Goal: Transaction & Acquisition: Purchase product/service

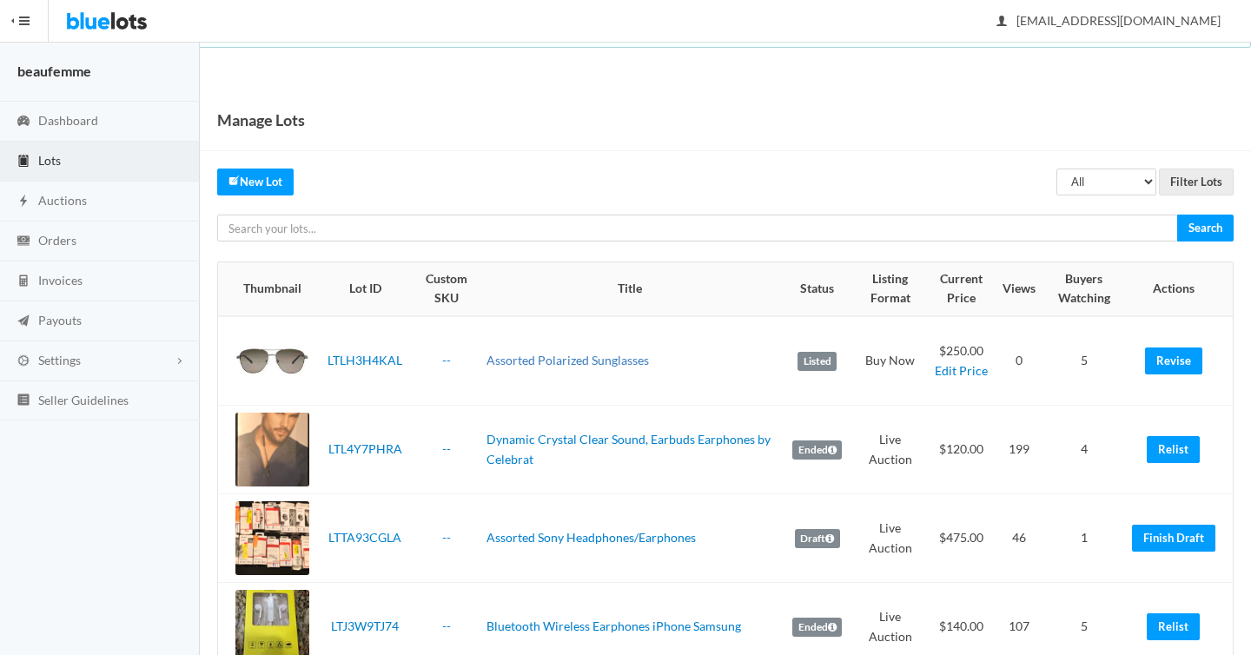
click at [620, 364] on link "Assorted Polarized Sunglasses" at bounding box center [568, 360] width 163 height 15
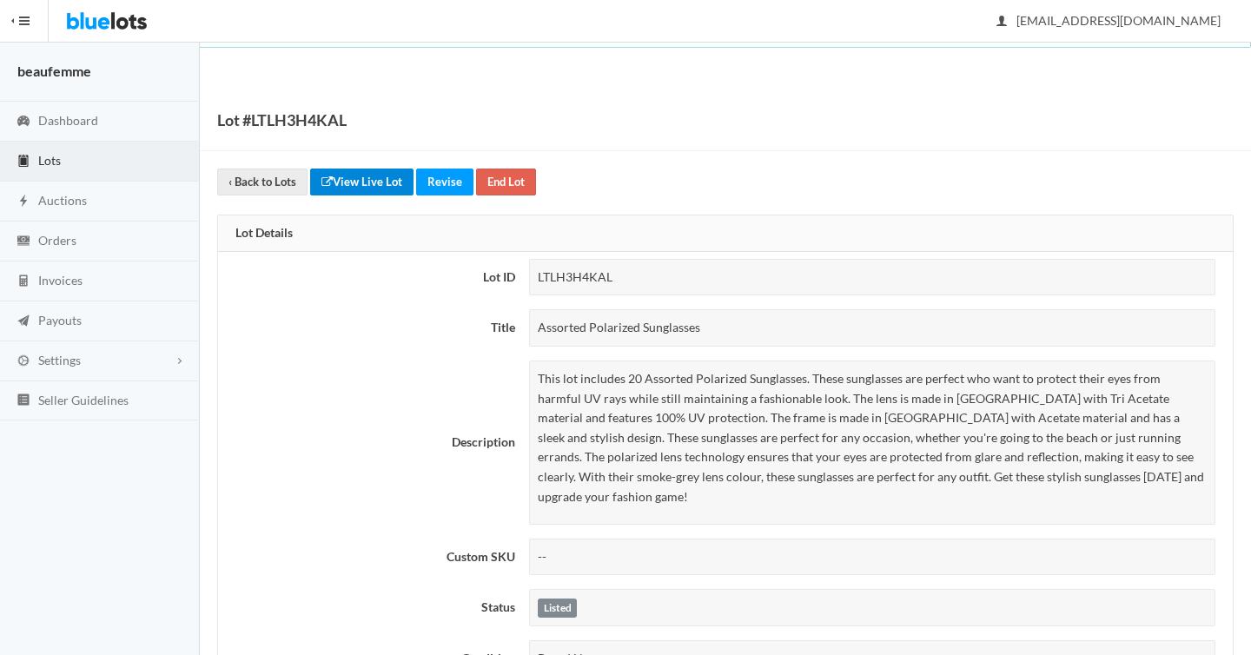
click at [348, 179] on link "View Live Lot" at bounding box center [361, 182] width 103 height 27
click at [245, 183] on link "‹ Back to Lots" at bounding box center [262, 182] width 90 height 27
